Goal: Navigation & Orientation: Understand site structure

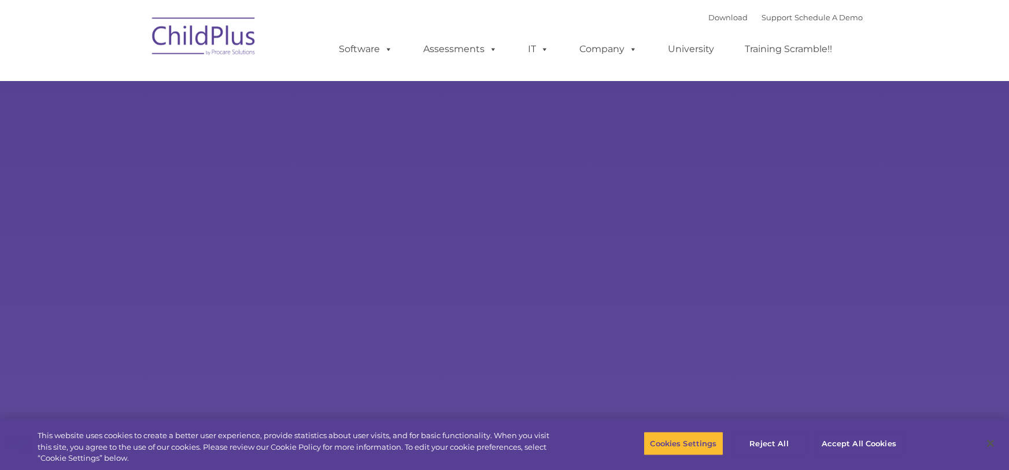
select select "MEDIUM"
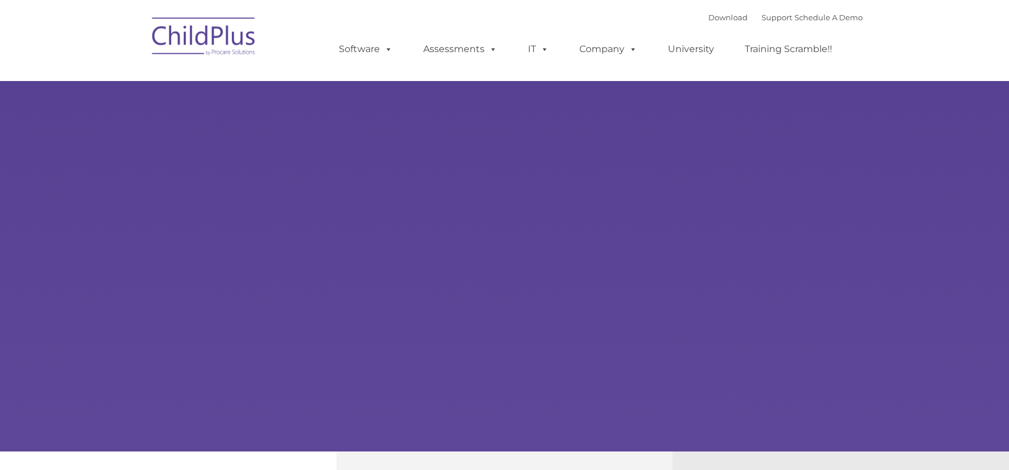
type input ""
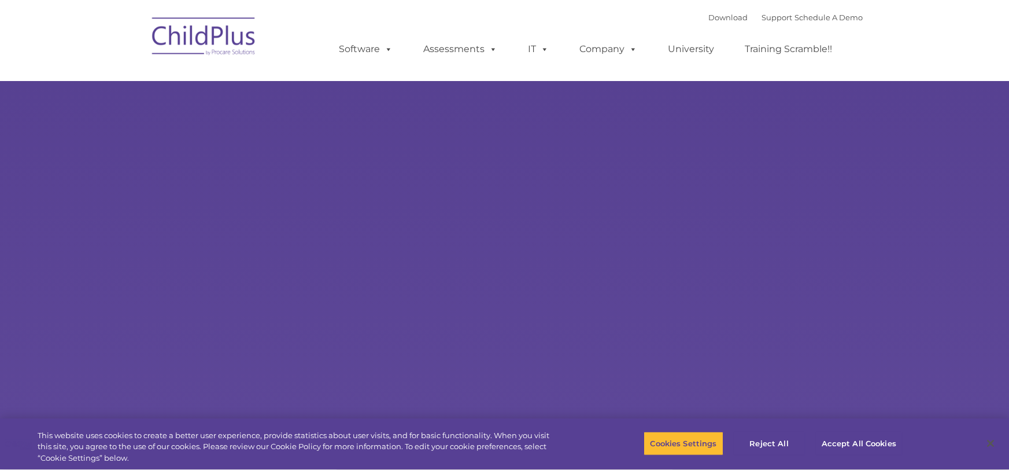
select select "MEDIUM"
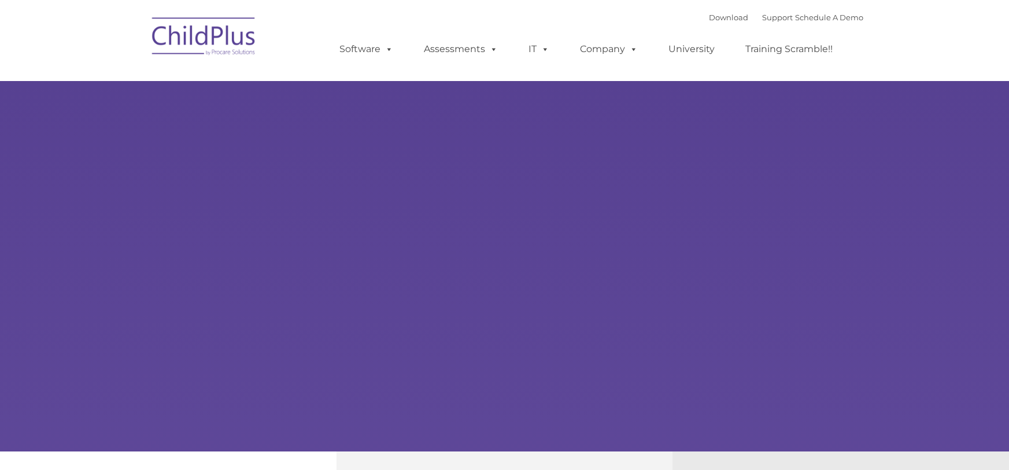
type input ""
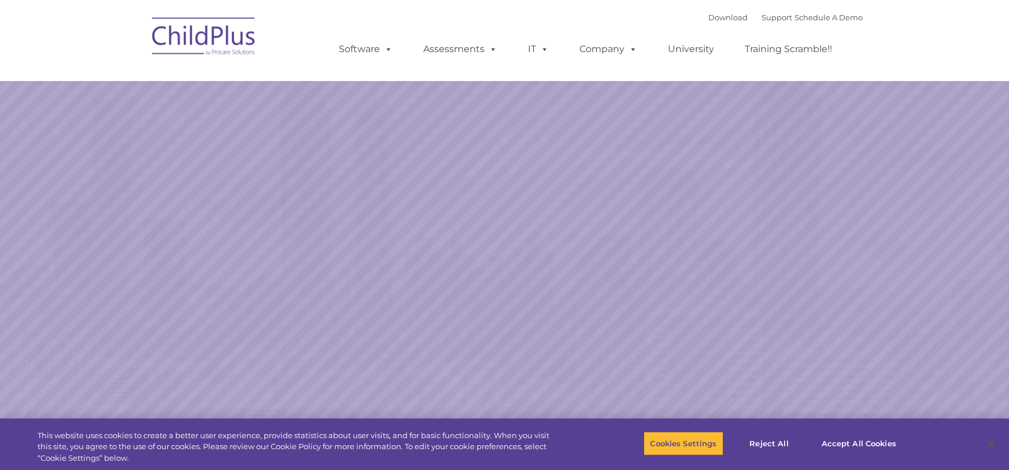
select select "MEDIUM"
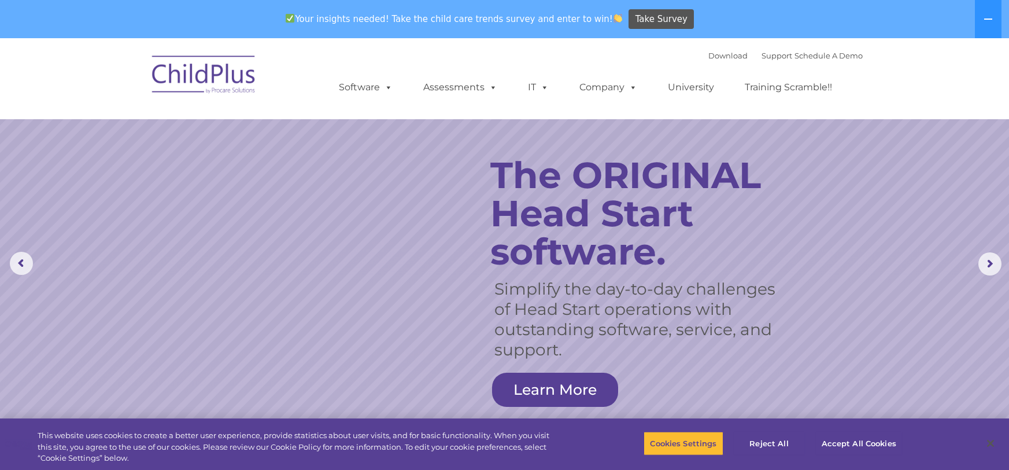
click at [385, 105] on ul "Software ChildPlus: The original and most widely-used Head Start data managemen…" at bounding box center [589, 87] width 547 height 46
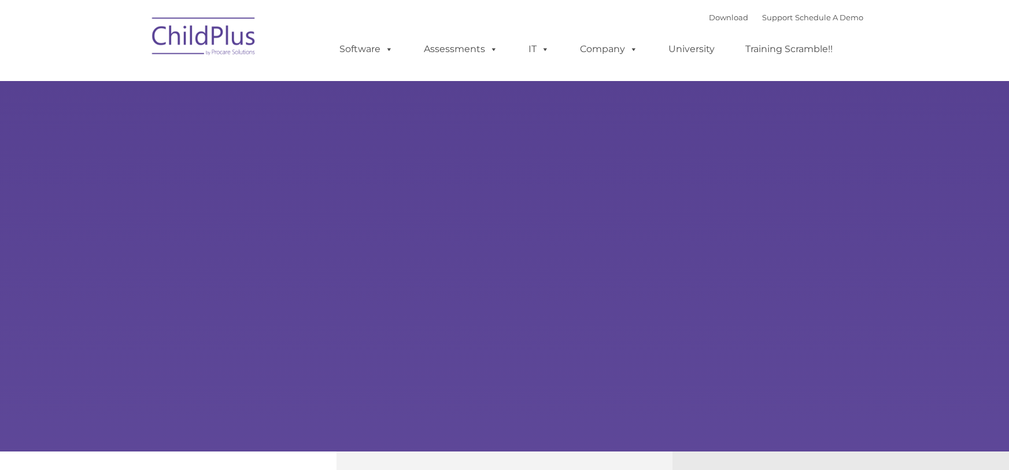
type input ""
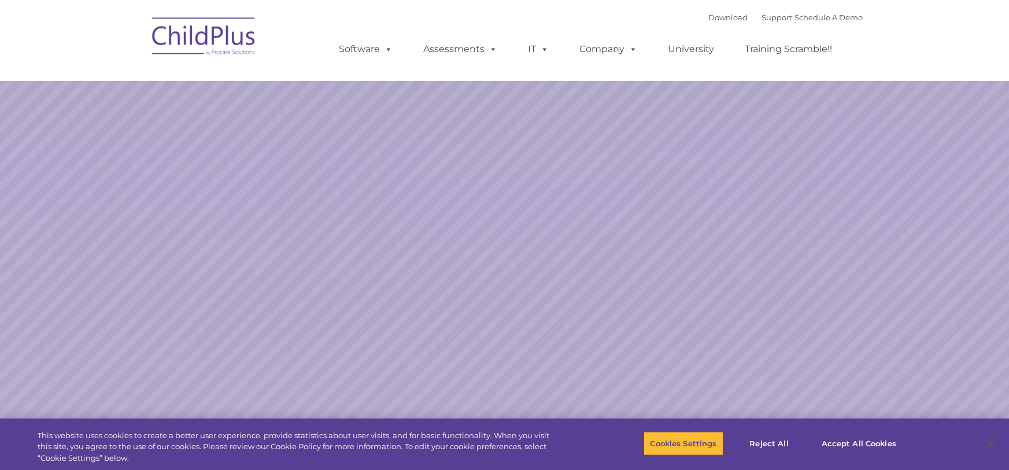
select select "MEDIUM"
